Goal: Information Seeking & Learning: Learn about a topic

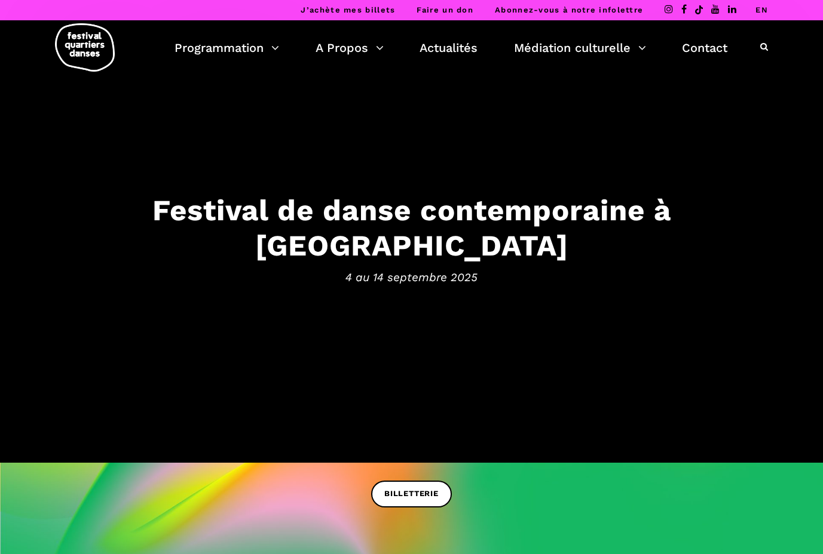
click at [762, 9] on link "EN" at bounding box center [761, 9] width 13 height 9
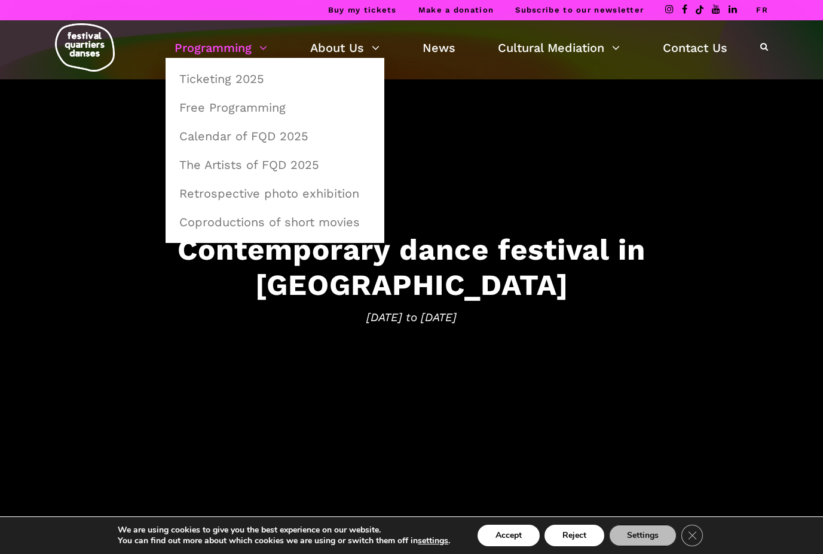
click at [249, 50] on link "Programming" at bounding box center [220, 48] width 93 height 20
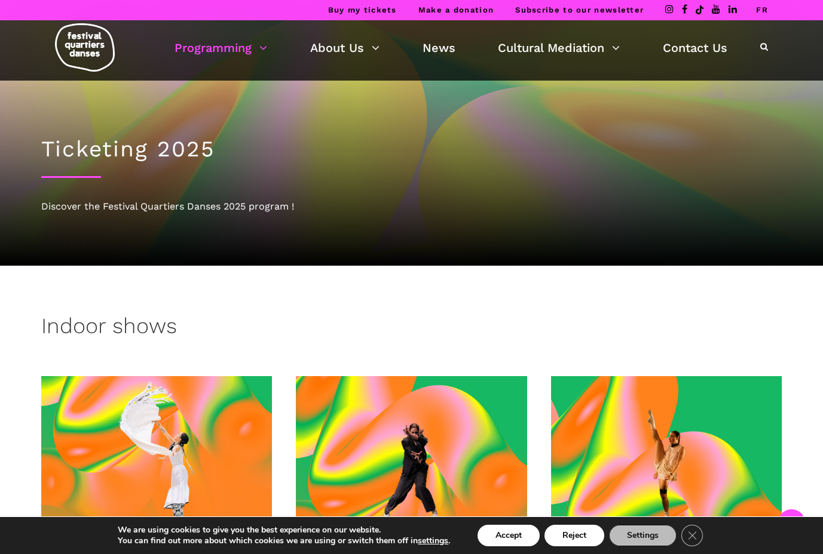
scroll to position [244, 0]
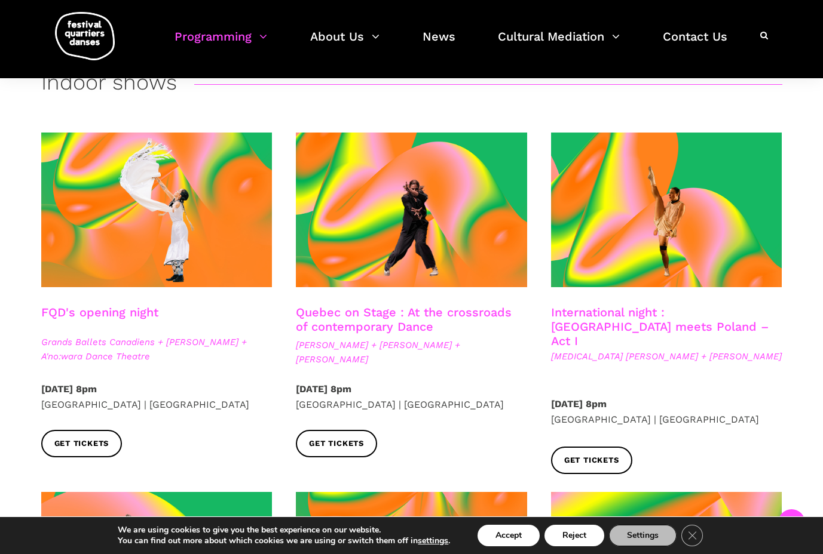
click at [148, 220] on span at bounding box center [156, 210] width 231 height 155
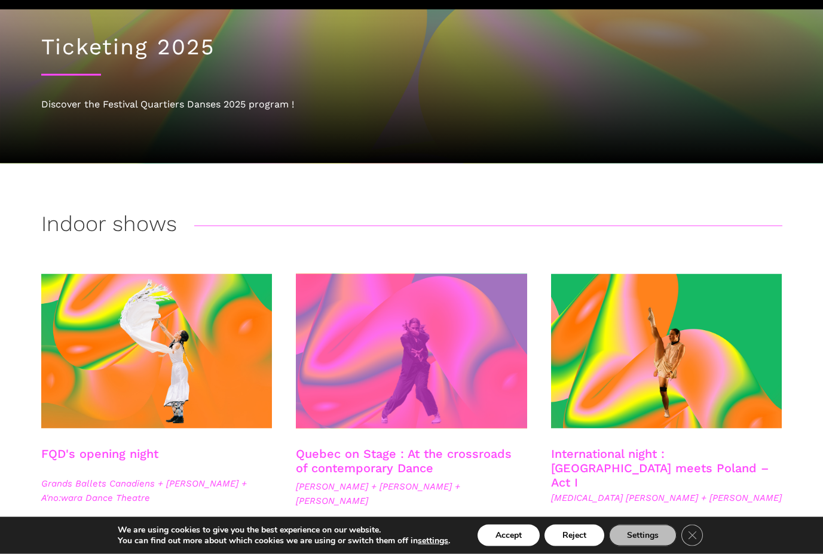
scroll to position [183, 0]
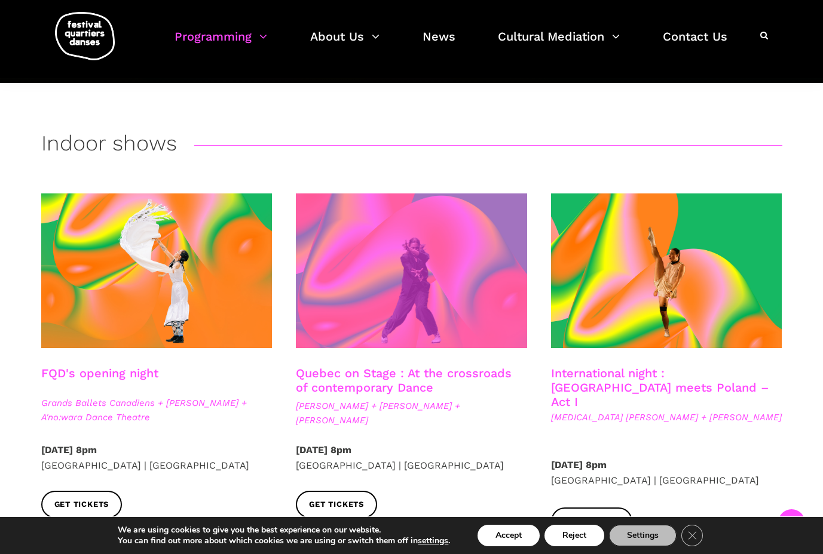
click at [420, 263] on span at bounding box center [411, 271] width 231 height 155
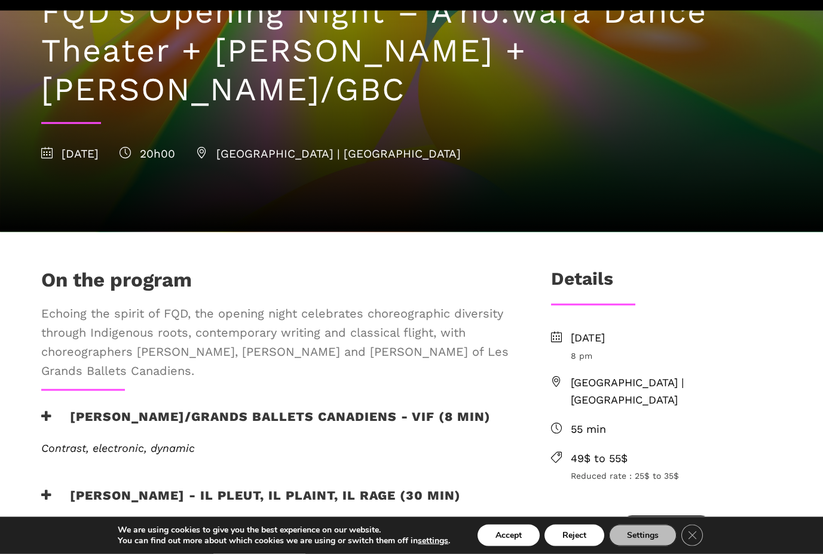
scroll to position [238, 0]
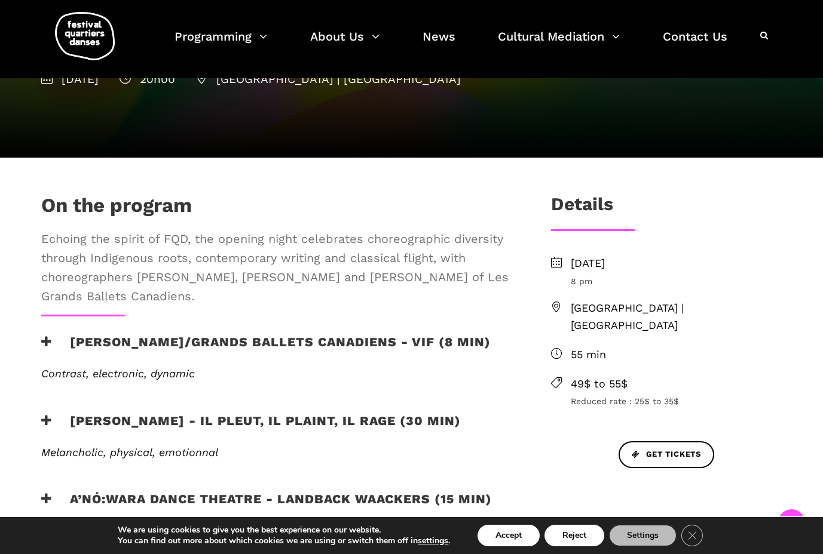
click at [47, 342] on icon at bounding box center [46, 342] width 11 height 13
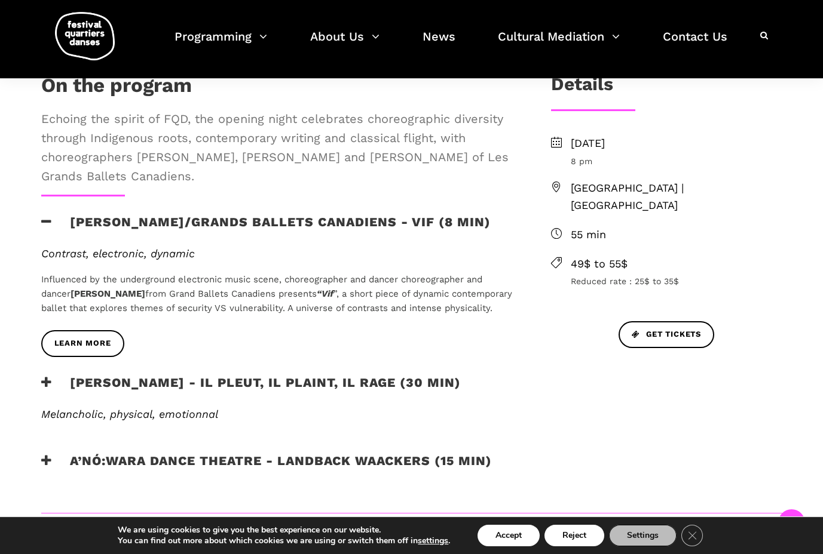
scroll to position [360, 0]
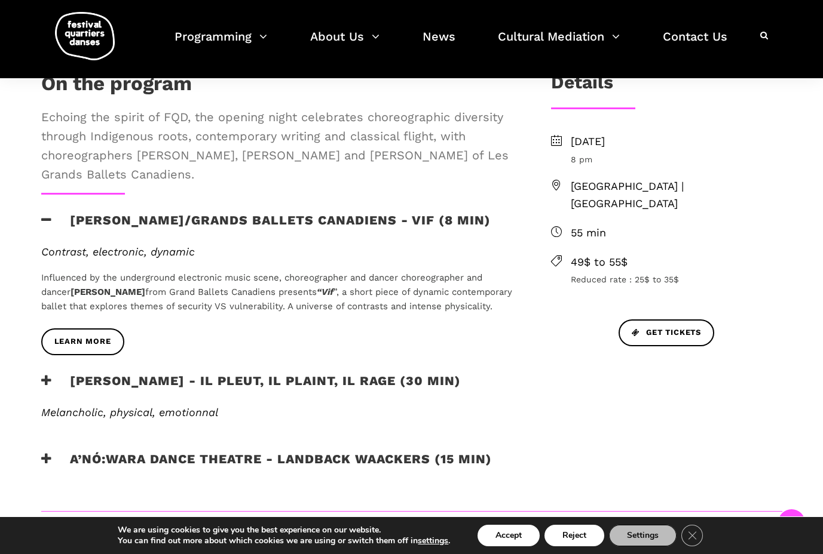
drag, startPoint x: 42, startPoint y: 401, endPoint x: 61, endPoint y: 407, distance: 19.7
click at [43, 387] on icon at bounding box center [46, 381] width 11 height 13
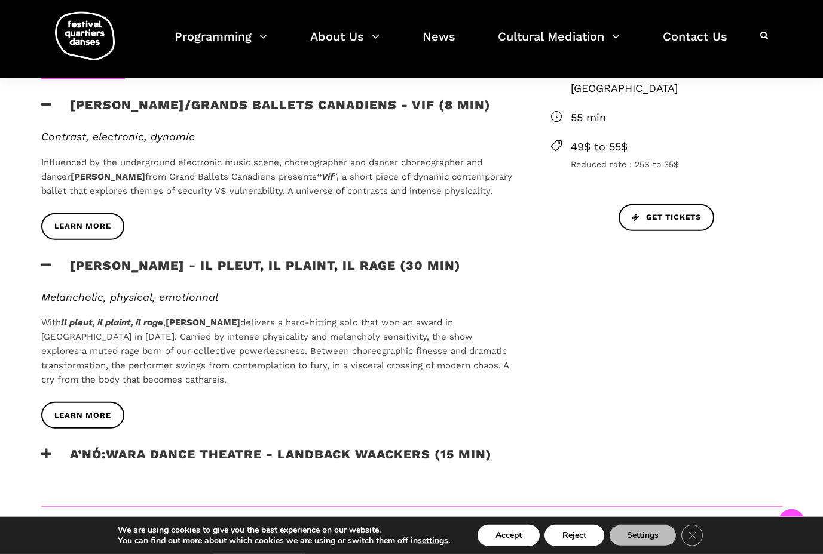
scroll to position [481, 0]
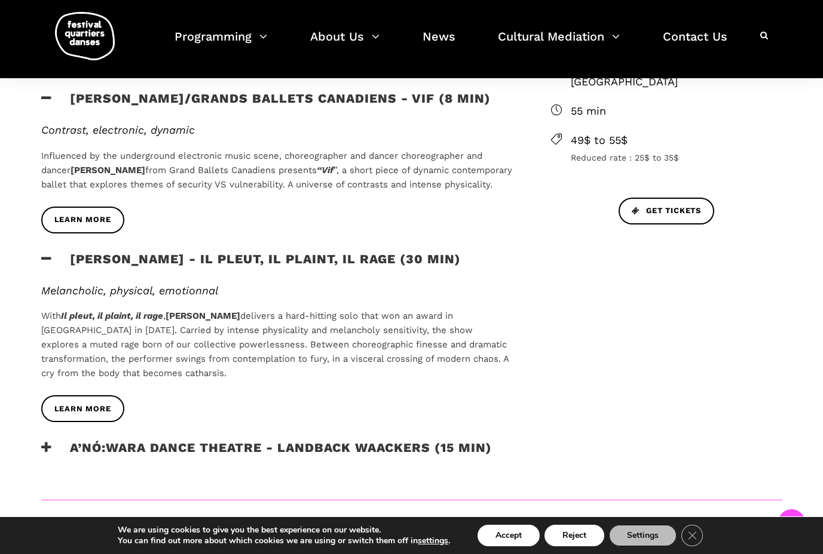
click at [44, 454] on icon at bounding box center [46, 447] width 11 height 13
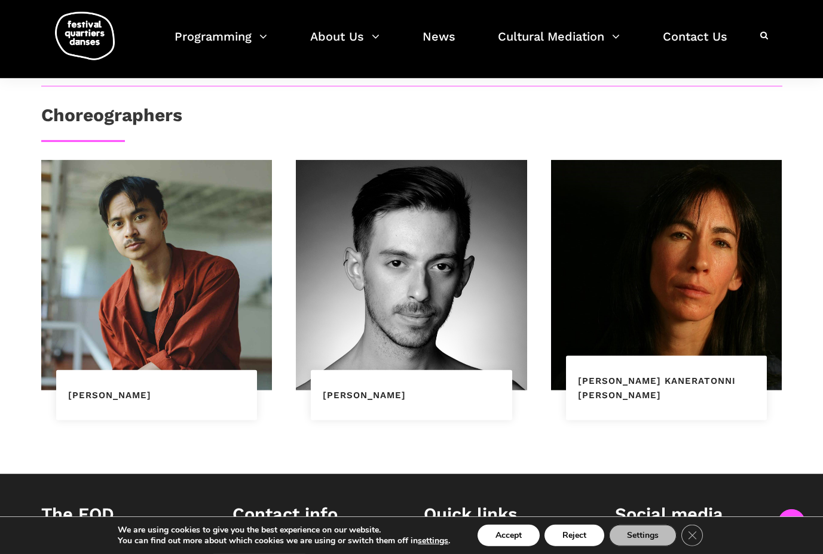
scroll to position [1030, 0]
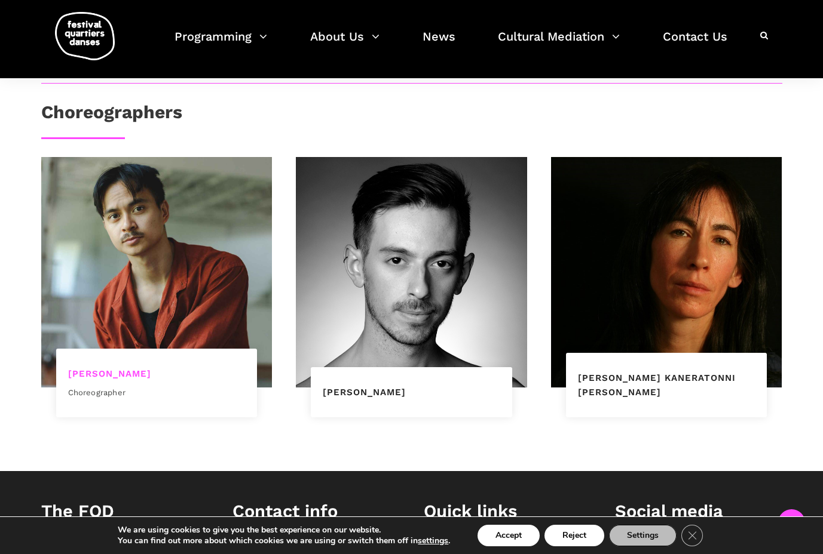
click at [134, 379] on link "Charles Brecard" at bounding box center [109, 374] width 83 height 11
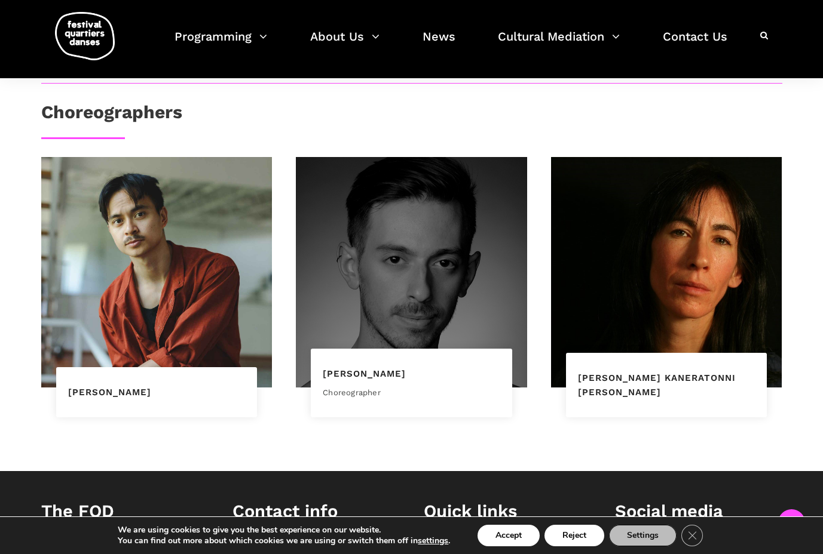
click at [373, 342] on div at bounding box center [411, 272] width 231 height 231
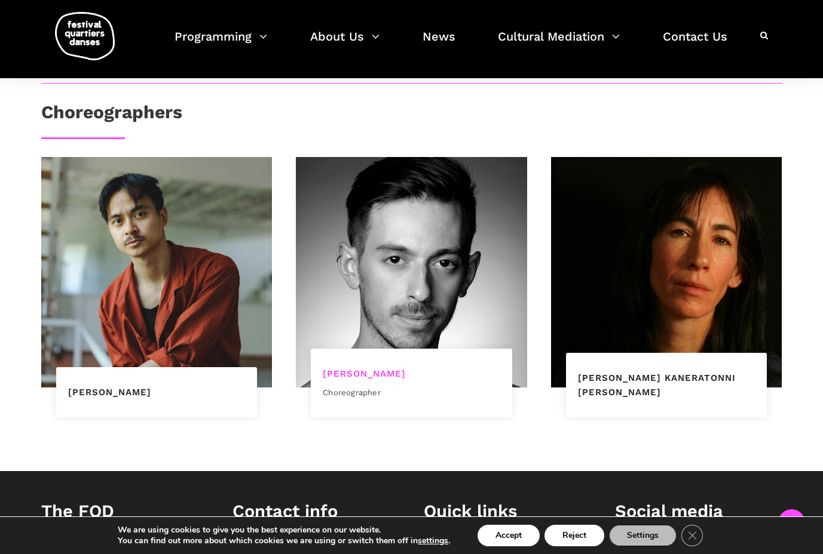
click at [388, 379] on link "Étienne Delorme" at bounding box center [364, 374] width 83 height 11
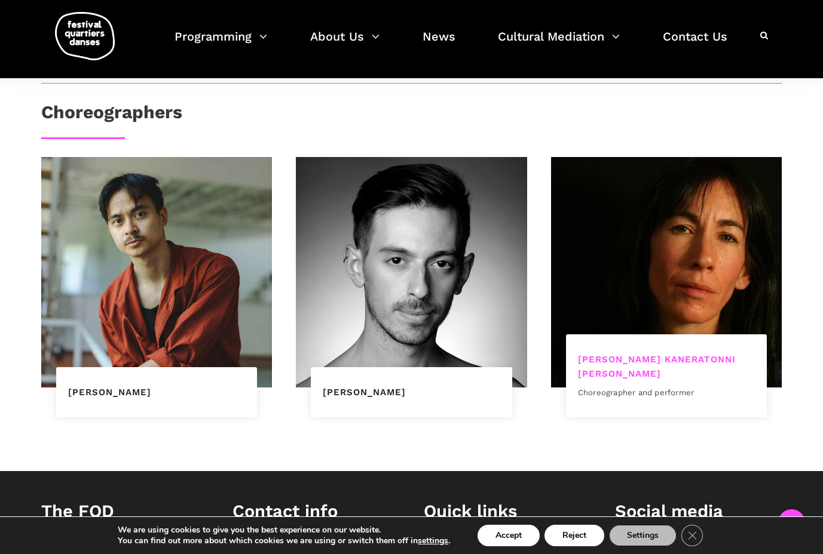
click at [652, 379] on link "Barbara Kaneratonni Diabo" at bounding box center [657, 366] width 158 height 25
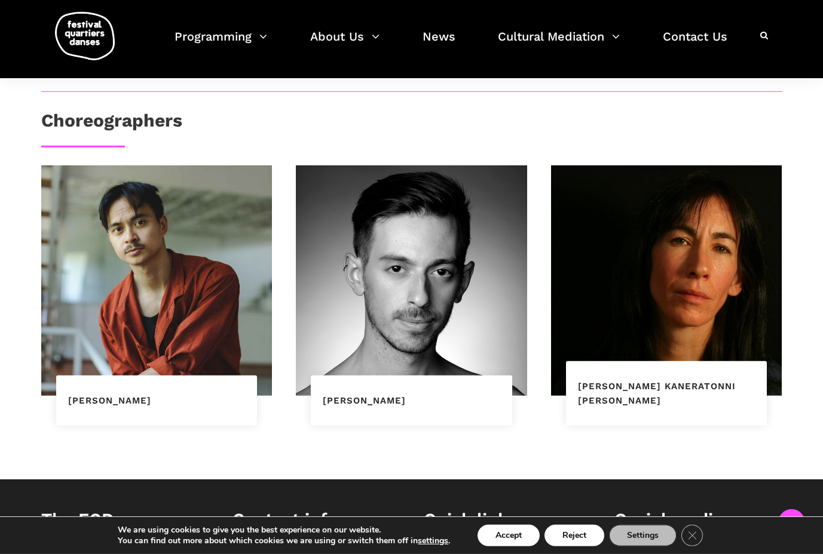
scroll to position [1097, 0]
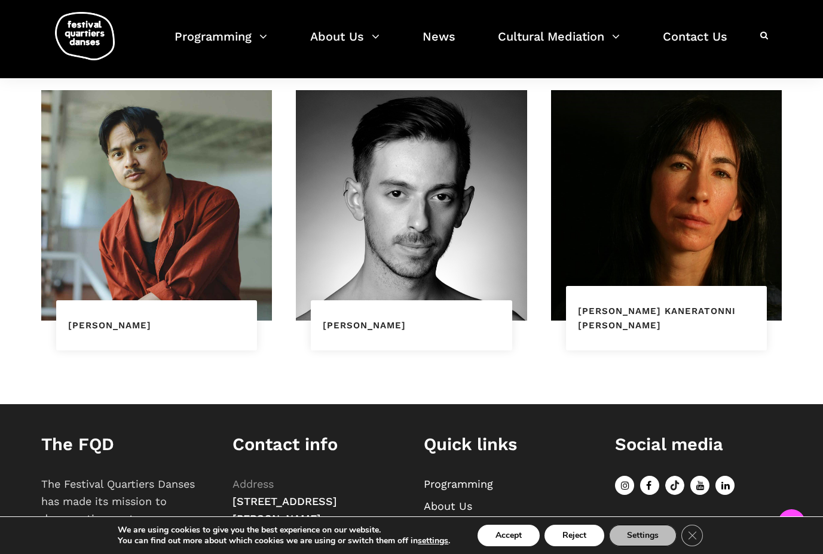
click at [646, 495] on icon at bounding box center [649, 485] width 19 height 19
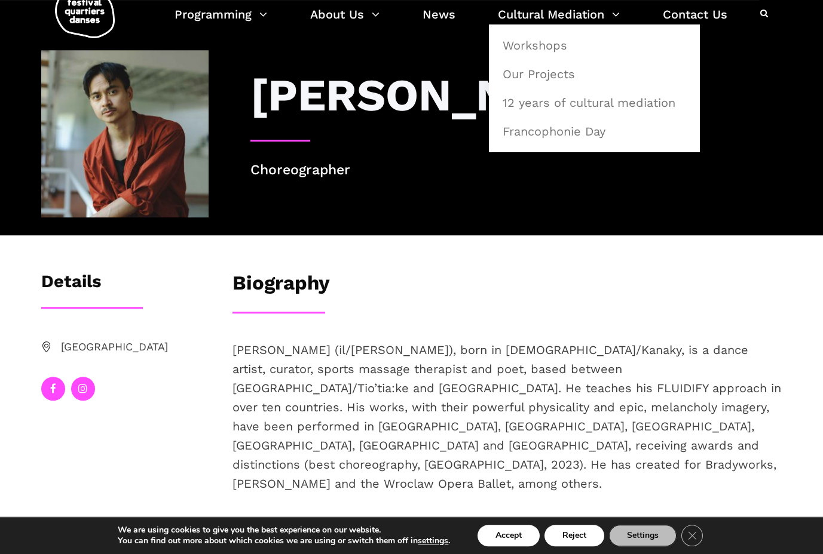
scroll to position [122, 0]
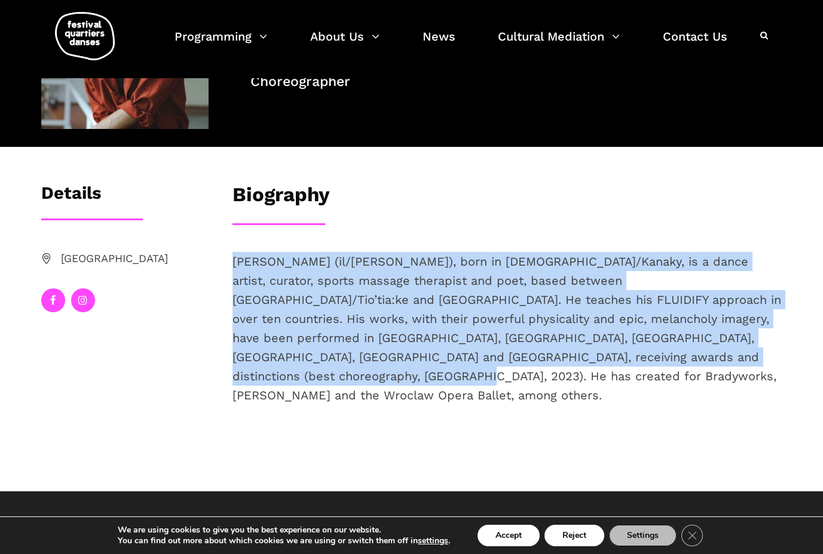
drag, startPoint x: 782, startPoint y: 359, endPoint x: 223, endPoint y: 261, distance: 567.7
click at [223, 261] on div "Charles Brecard (il/lui), born in New Caledonia/Kanaky, is a dance artist, cura…" at bounding box center [506, 348] width 573 height 192
copy p "Charles Brecard (il/lui), born in New Caledonia/Kanaky, is a dance artist, cura…"
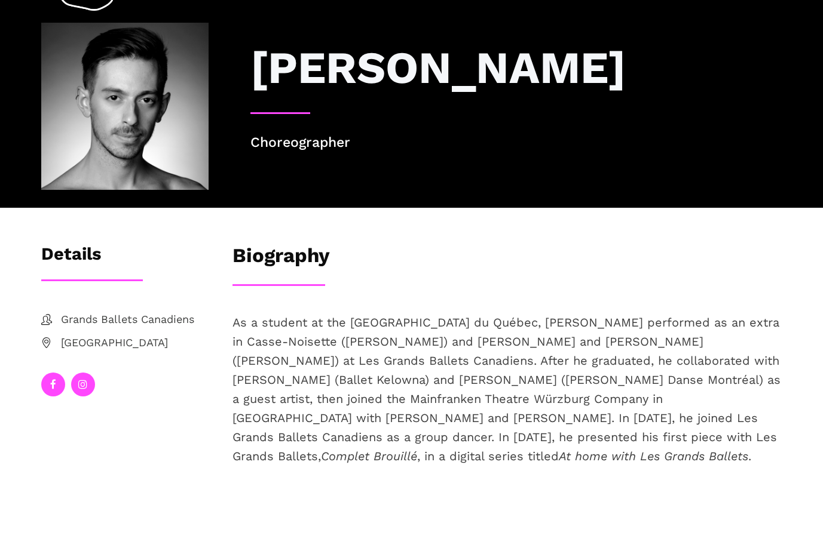
scroll to position [61, 0]
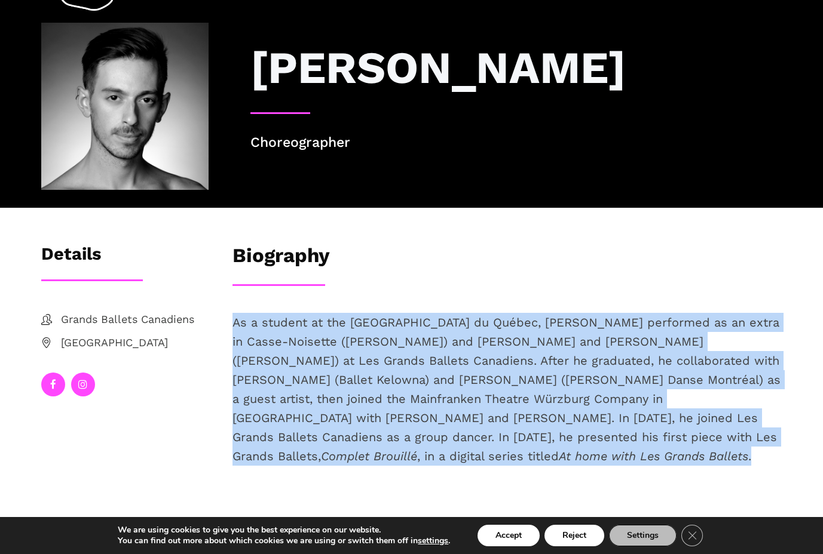
drag, startPoint x: 388, startPoint y: 449, endPoint x: 234, endPoint y: 329, distance: 195.4
click at [234, 329] on p "As a student at the [GEOGRAPHIC_DATA] du Québec, [PERSON_NAME] performed as an …" at bounding box center [507, 389] width 550 height 153
copy span "As a student at the [GEOGRAPHIC_DATA] du Québec, [PERSON_NAME] performed as an …"
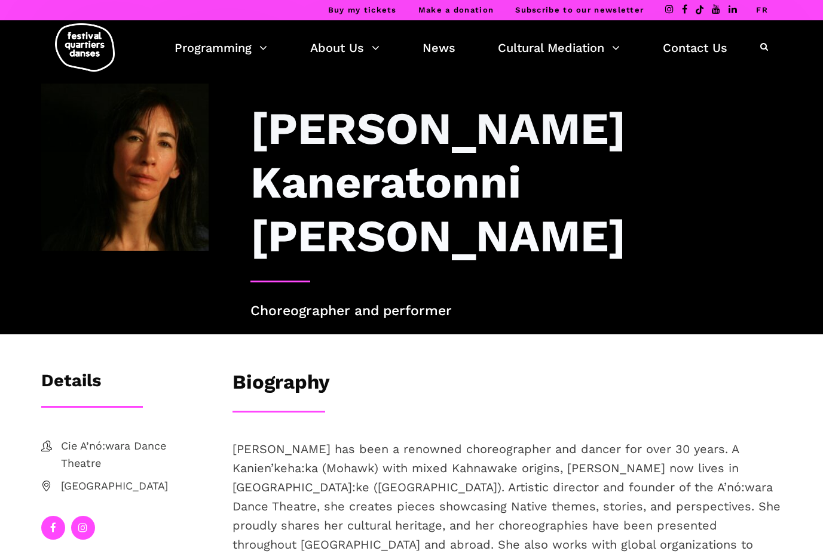
scroll to position [61, 0]
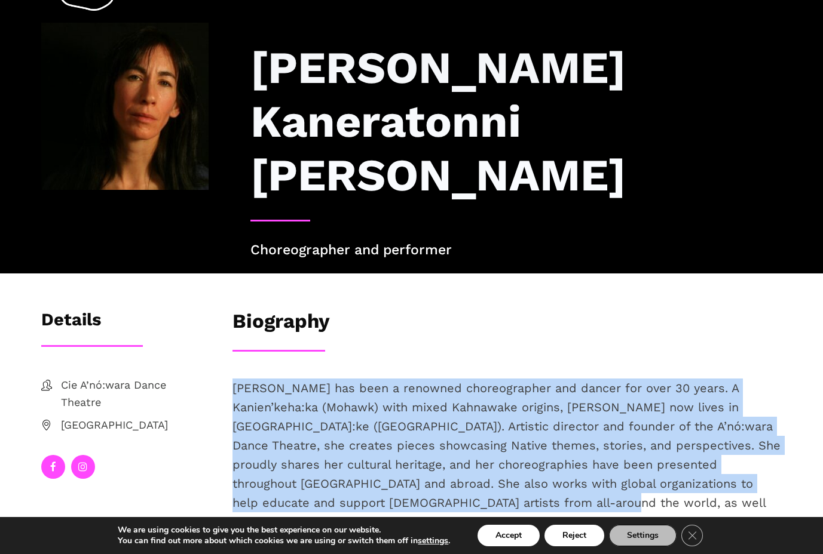
drag, startPoint x: 459, startPoint y: 455, endPoint x: 234, endPoint y: 330, distance: 258.0
click at [234, 379] on p "[PERSON_NAME] has been a renowned choreographer and dancer for over 30 years. A…" at bounding box center [507, 455] width 550 height 153
copy span "[PERSON_NAME] has been a renowned choreographer and dancer for over 30 years. A…"
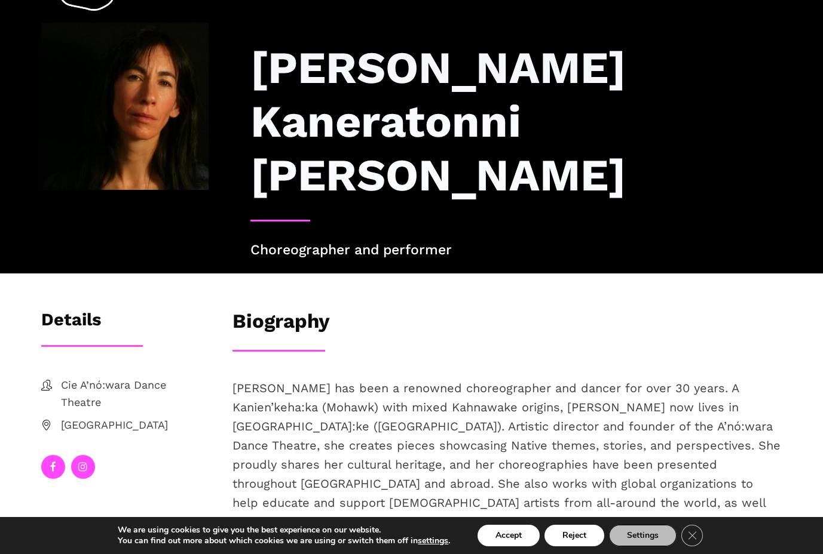
click at [375, 130] on h3 "[PERSON_NAME] Kaneratonni [PERSON_NAME]" at bounding box center [516, 121] width 532 height 161
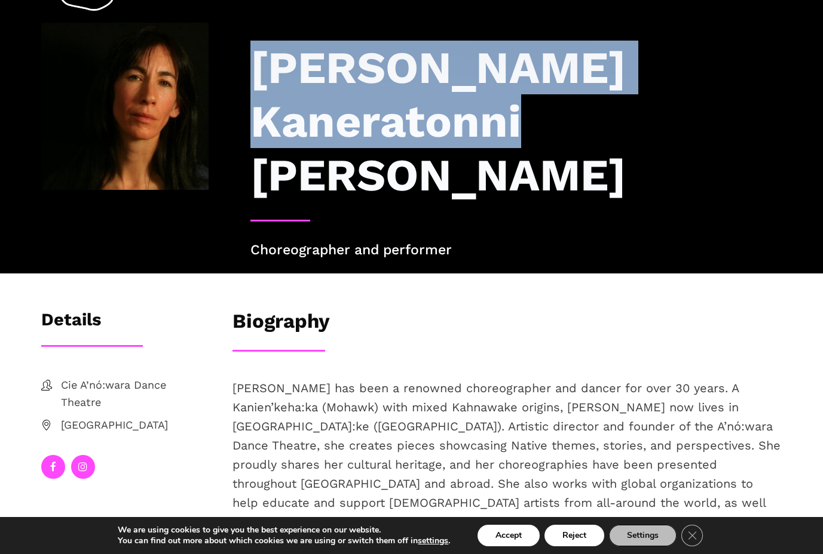
drag, startPoint x: 387, startPoint y: 139, endPoint x: 256, endPoint y: 66, distance: 149.5
click at [256, 66] on h3 "[PERSON_NAME] Kaneratonni [PERSON_NAME]" at bounding box center [516, 121] width 532 height 161
copy h3 "[PERSON_NAME] Kaneratonni [PERSON_NAME]"
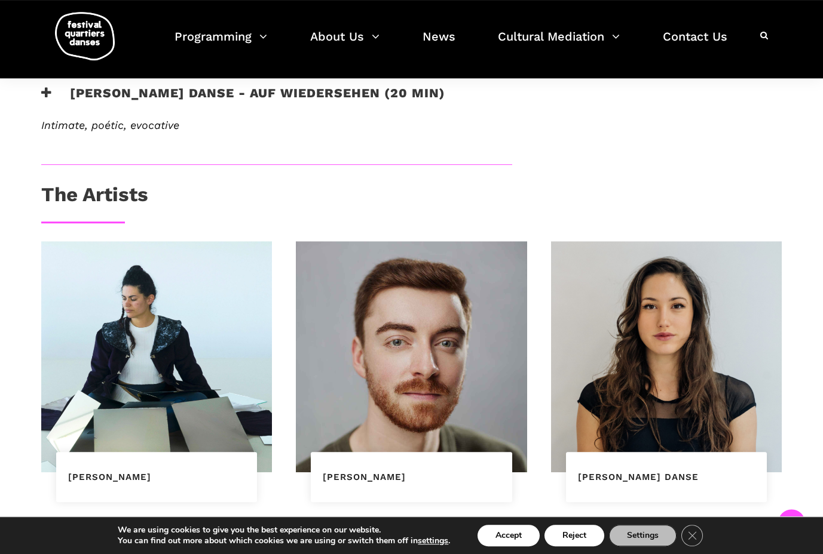
scroll to position [731, 0]
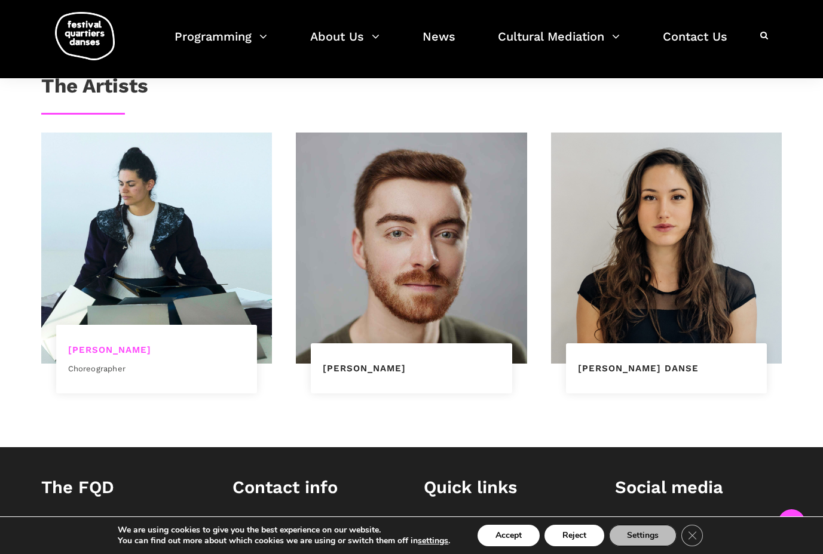
click at [143, 348] on link "[PERSON_NAME]" at bounding box center [109, 350] width 83 height 11
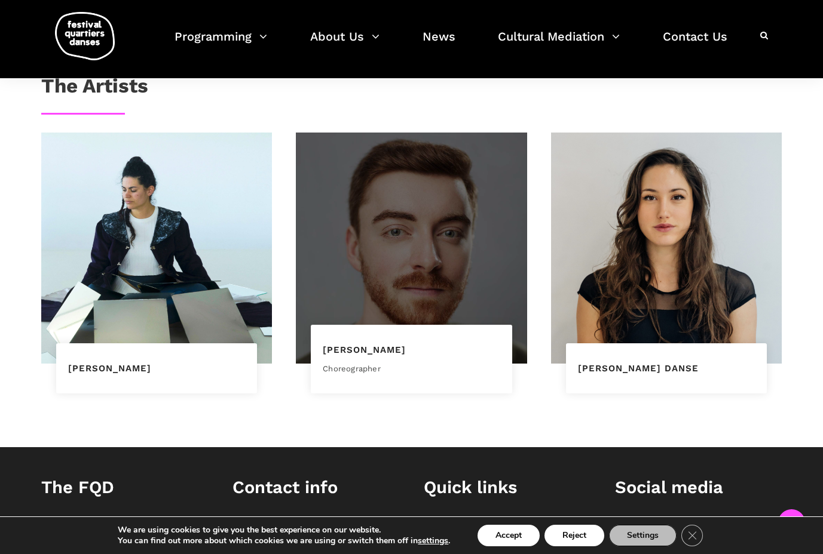
click at [404, 303] on div at bounding box center [411, 248] width 231 height 231
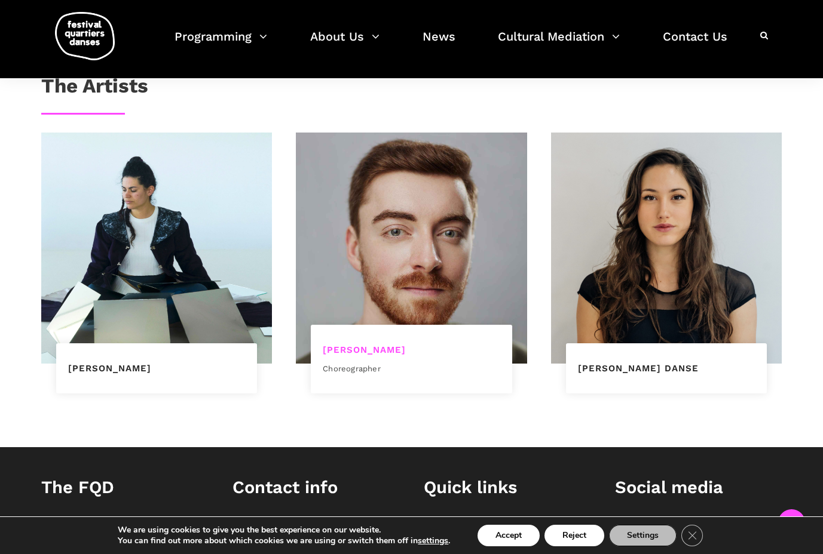
click at [398, 349] on link "[PERSON_NAME]" at bounding box center [364, 350] width 83 height 11
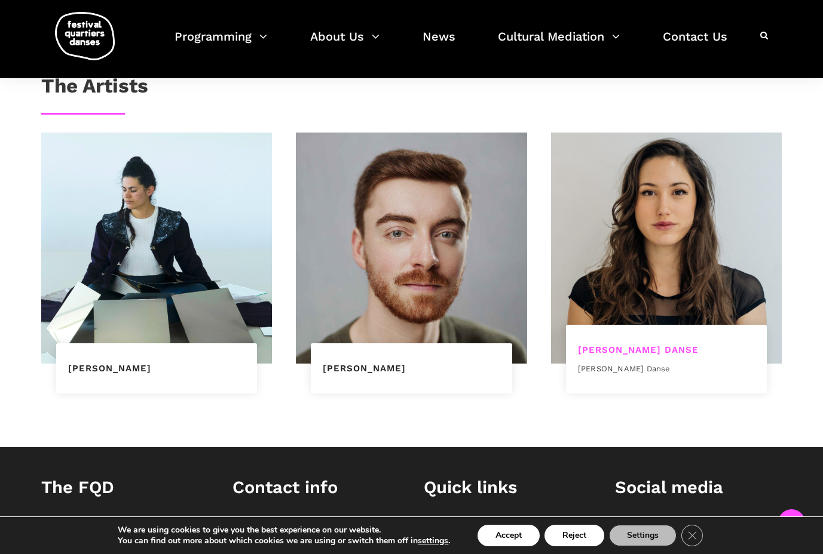
click at [668, 346] on link "[PERSON_NAME] Danse" at bounding box center [638, 350] width 121 height 11
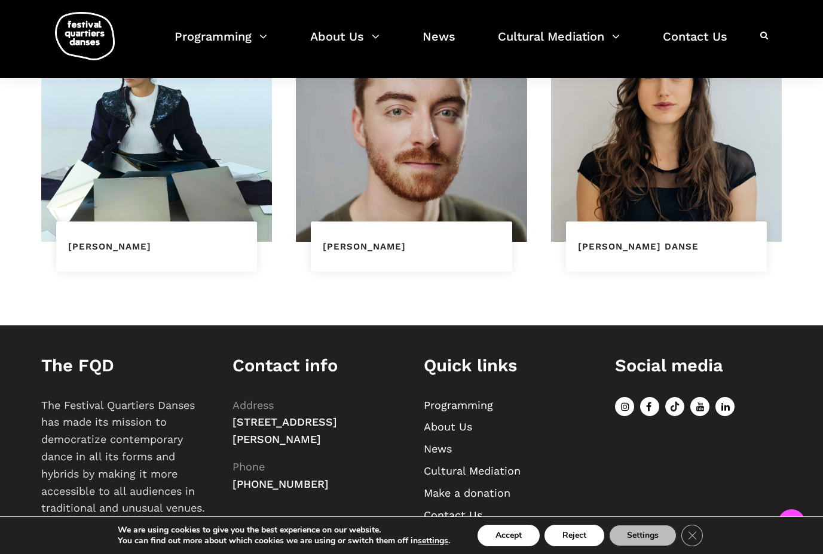
scroll to position [909, 0]
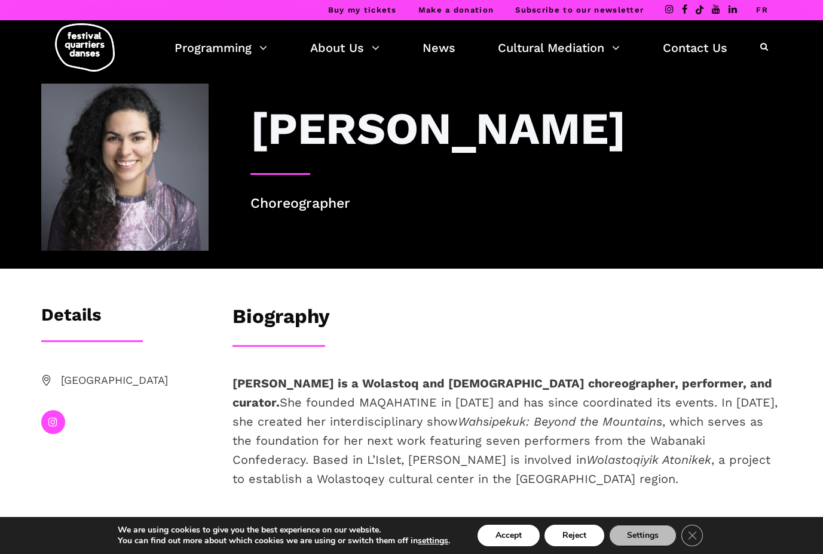
drag, startPoint x: 456, startPoint y: 481, endPoint x: 230, endPoint y: 390, distance: 243.9
click at [230, 390] on div "Ivanie Aubin-Malo is a Wolastoq and Québécois choreographer, performer, and cur…" at bounding box center [506, 451] width 573 height 154
copy p "Ivanie Aubin-Malo is a Wolastoq and Québécois choreographer, performer, and cur…"
click at [627, 351] on div "Biography Ivanie Aubin-Malo is a Wolastoq and Québécois choreographer, performe…" at bounding box center [506, 425] width 573 height 241
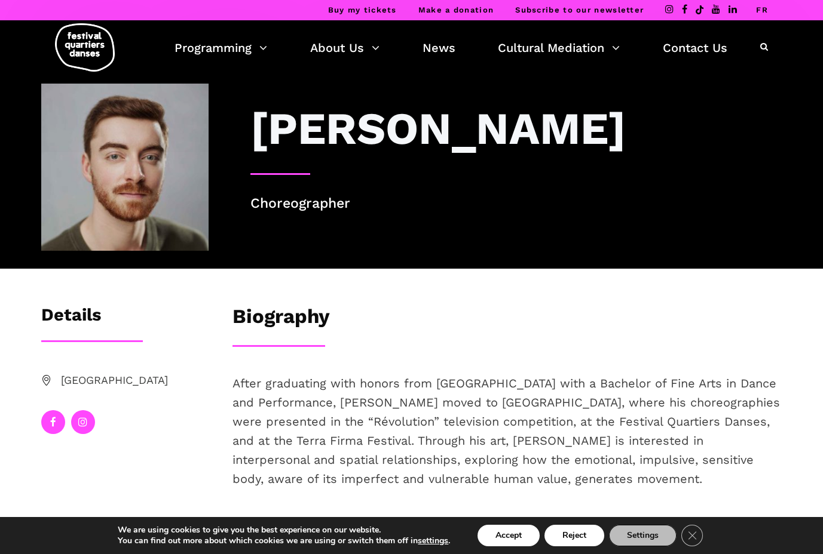
drag, startPoint x: 728, startPoint y: 486, endPoint x: 234, endPoint y: 385, distance: 505.0
click at [234, 385] on p "After graduating with honors from [GEOGRAPHIC_DATA] with a Bachelor of Fine Art…" at bounding box center [507, 431] width 550 height 115
copy span "After graduating with honors from [GEOGRAPHIC_DATA] with a Bachelor of Fine Art…"
click at [757, 474] on p "After graduating with honors from [GEOGRAPHIC_DATA] with a Bachelor of Fine Art…" at bounding box center [507, 431] width 550 height 115
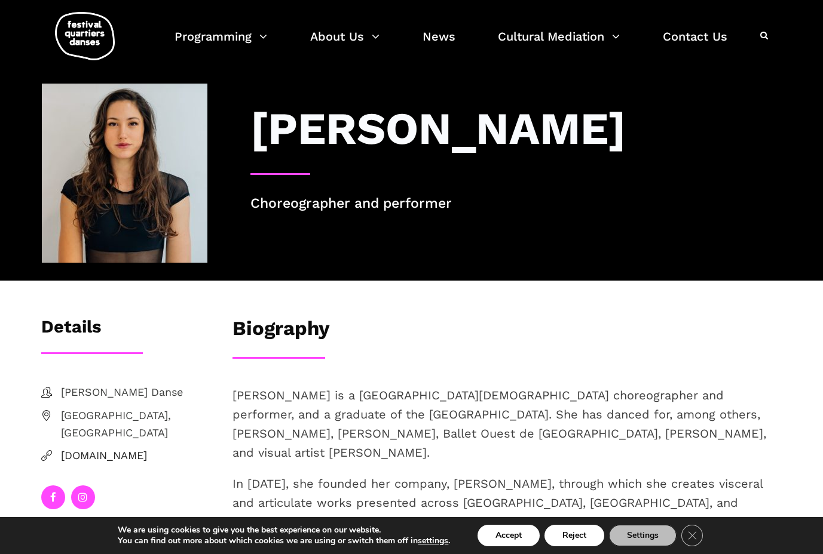
scroll to position [183, 0]
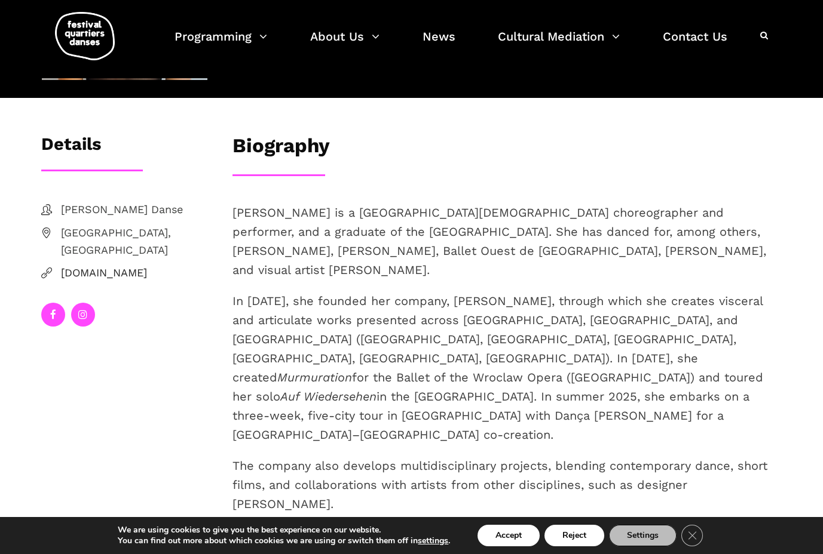
click at [54, 309] on icon at bounding box center [53, 314] width 6 height 10
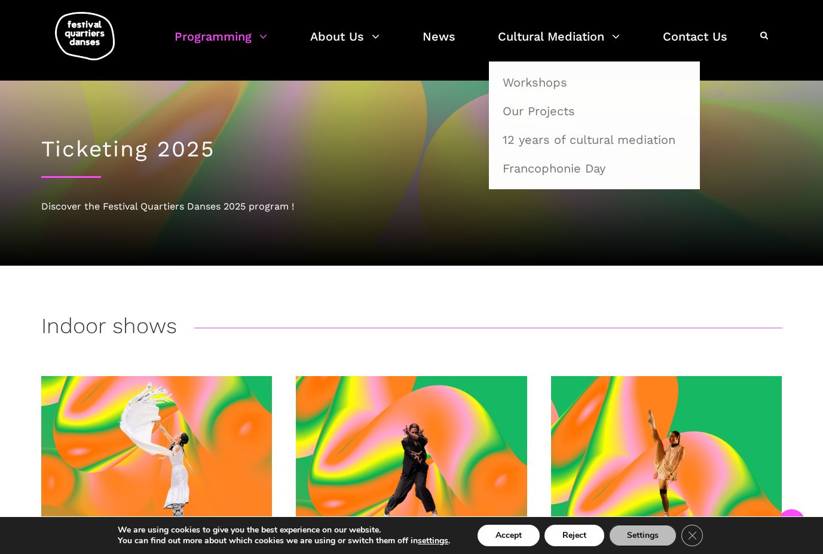
scroll to position [183, 0]
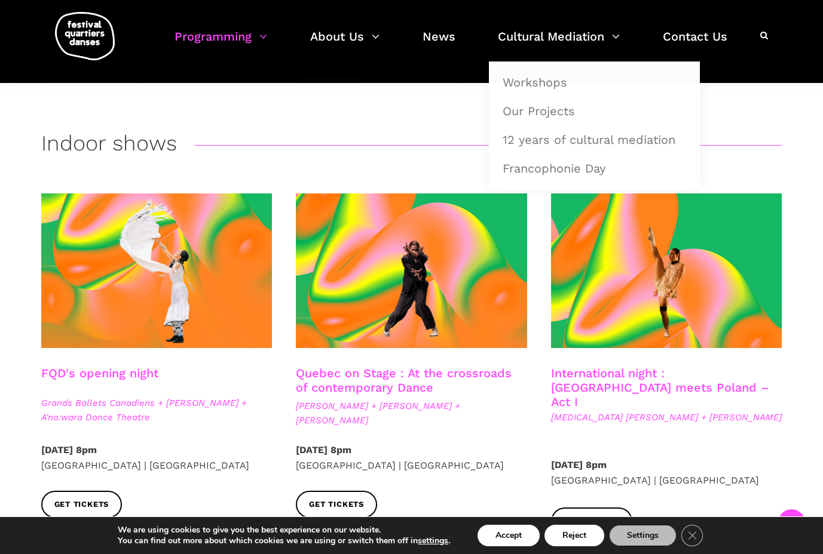
click at [407, 369] on link "Quebec on Stage : At the crossroads of contemporary Dance" at bounding box center [404, 380] width 216 height 29
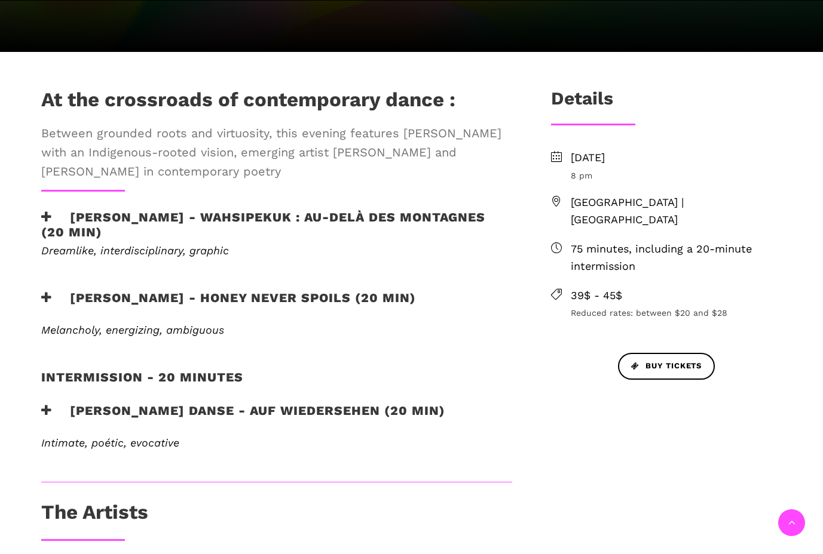
scroll to position [305, 0]
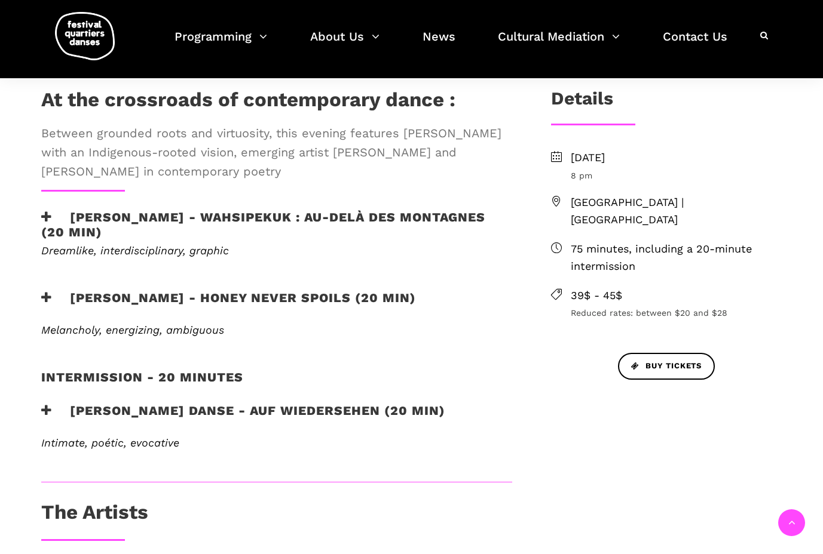
click at [48, 211] on icon at bounding box center [46, 217] width 11 height 13
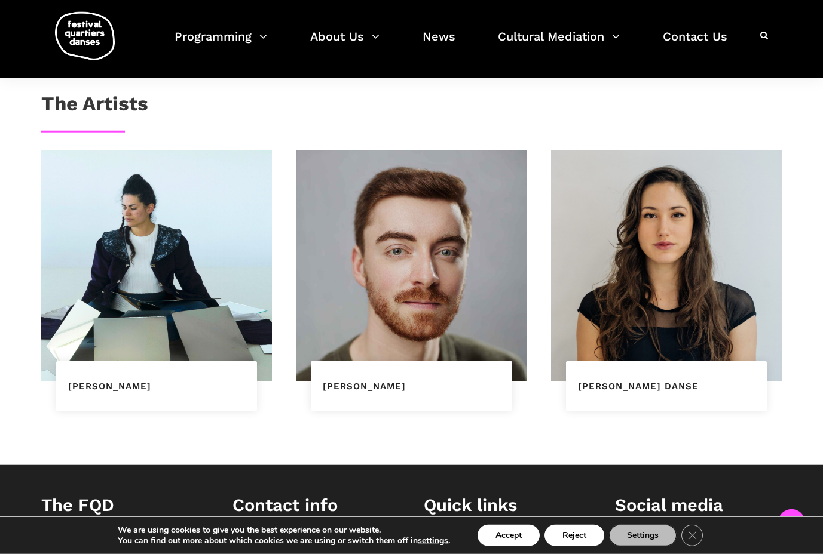
scroll to position [853, 0]
